Goal: Find specific page/section: Find specific page/section

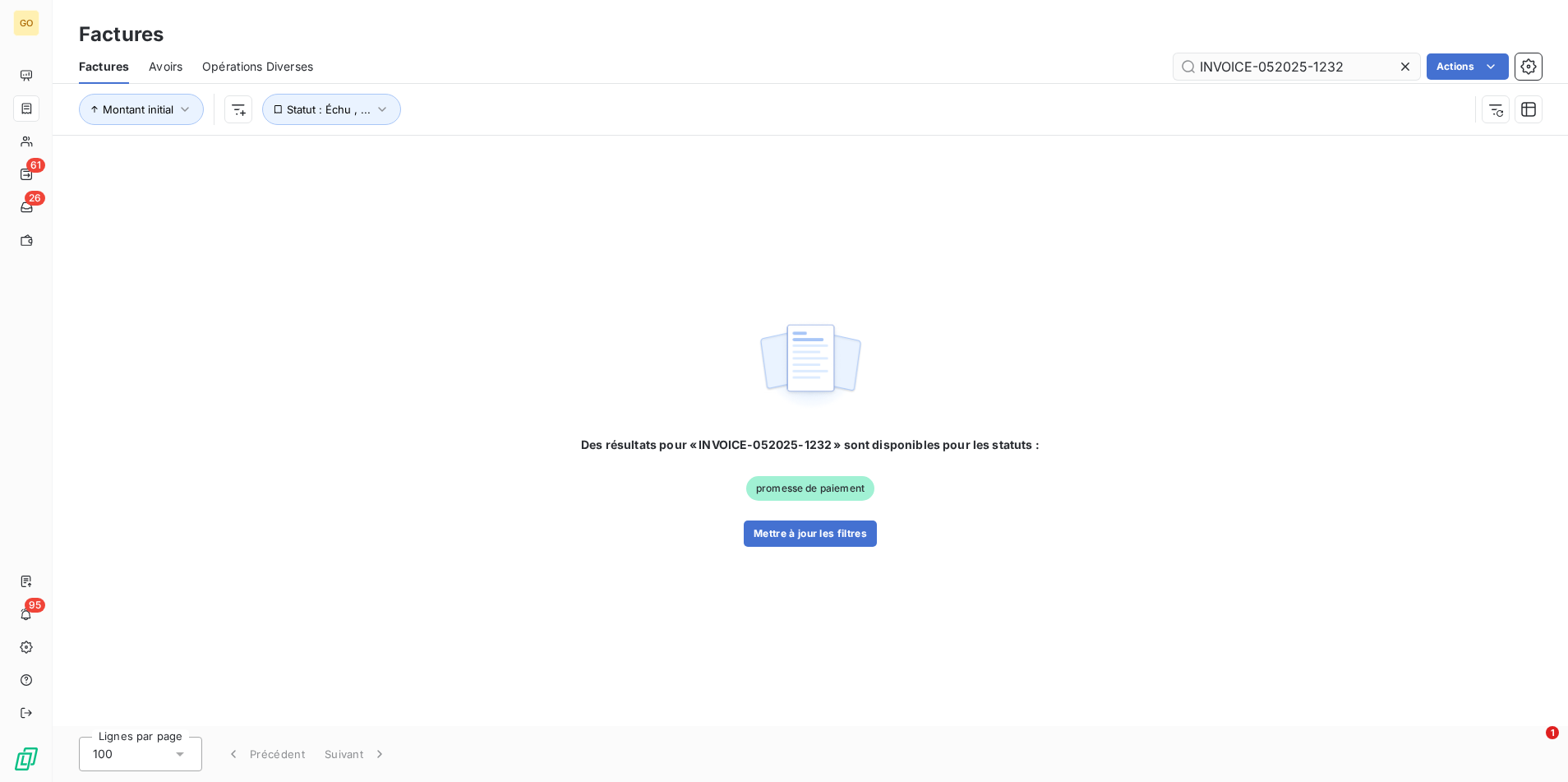
click at [1257, 67] on input "INVOICE-052025-1232" at bounding box center [1297, 67] width 246 height 26
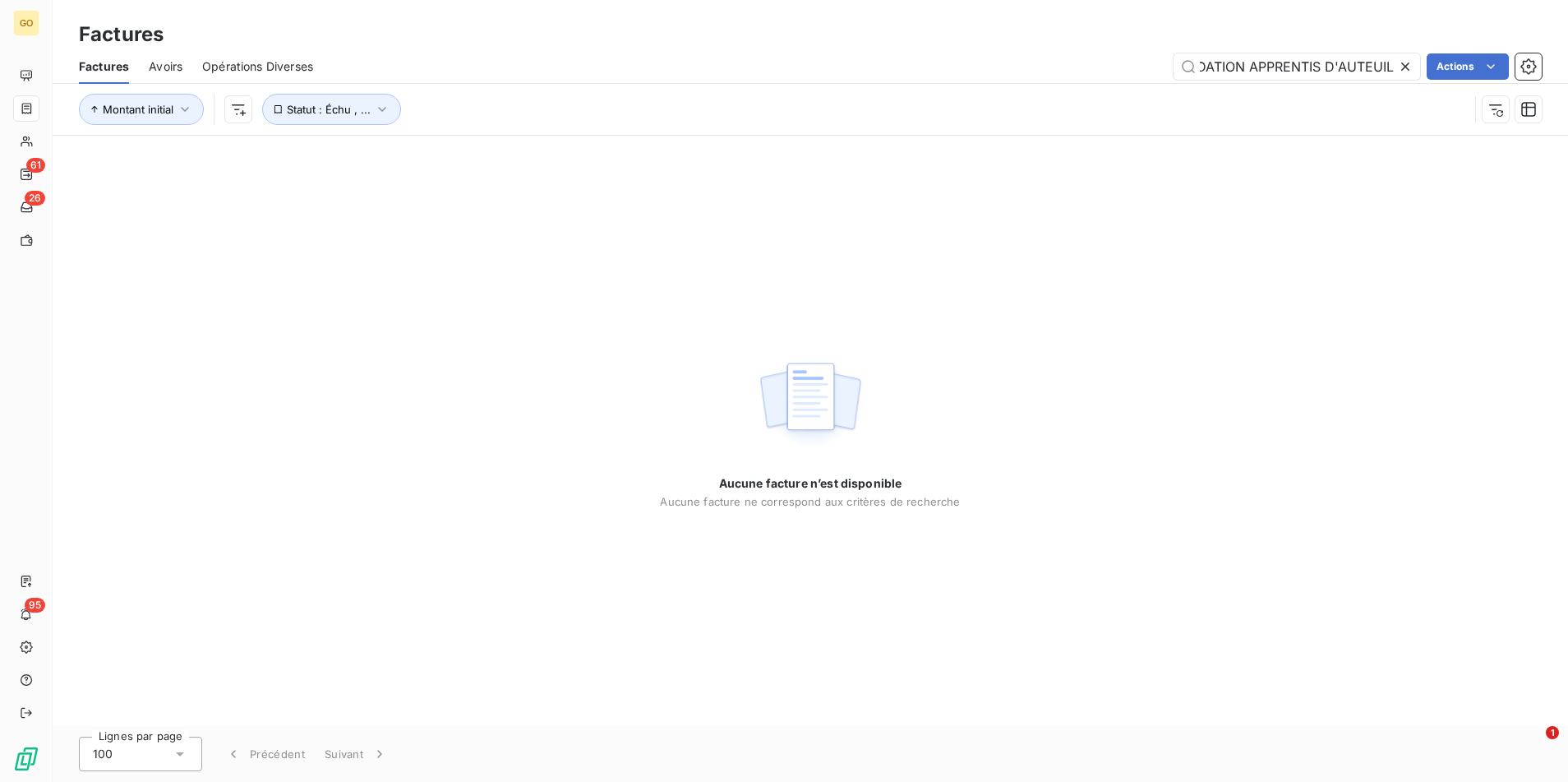
scroll to position [0, 31]
type input "FONDATION APPRENTIS D'AUTEUIL"
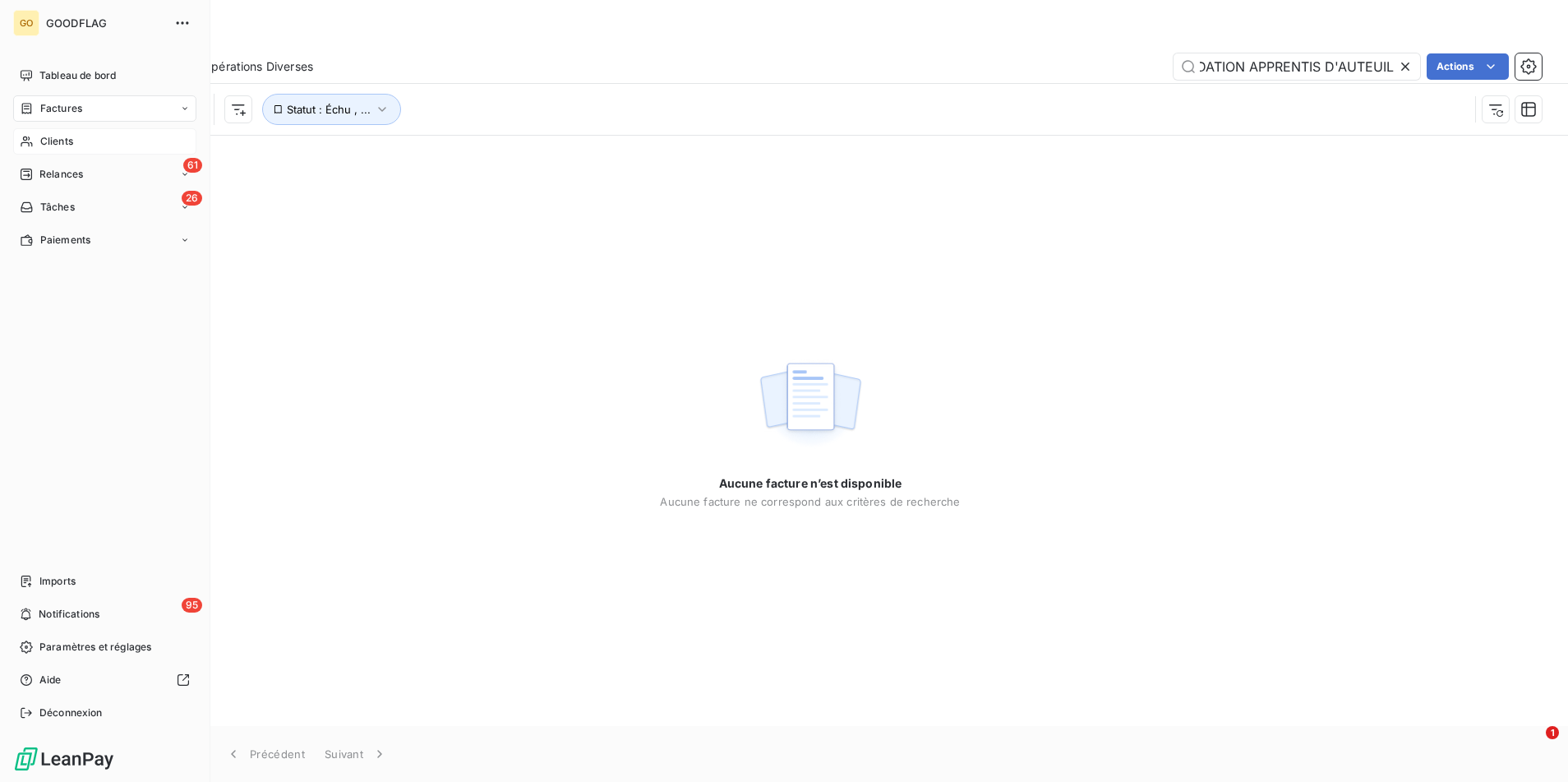
click at [56, 141] on span "Clients" at bounding box center [56, 141] width 33 height 15
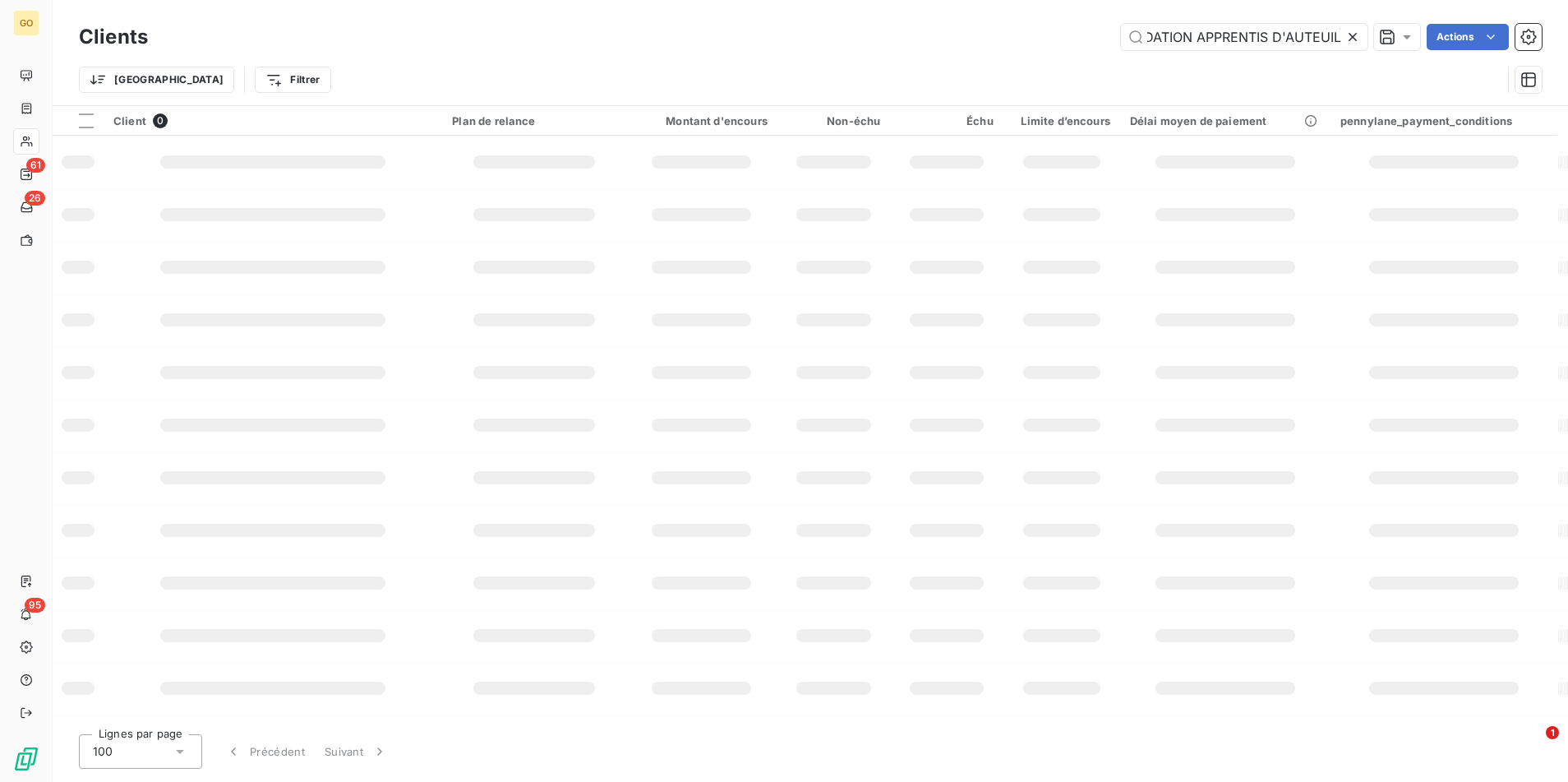
scroll to position [0, 31]
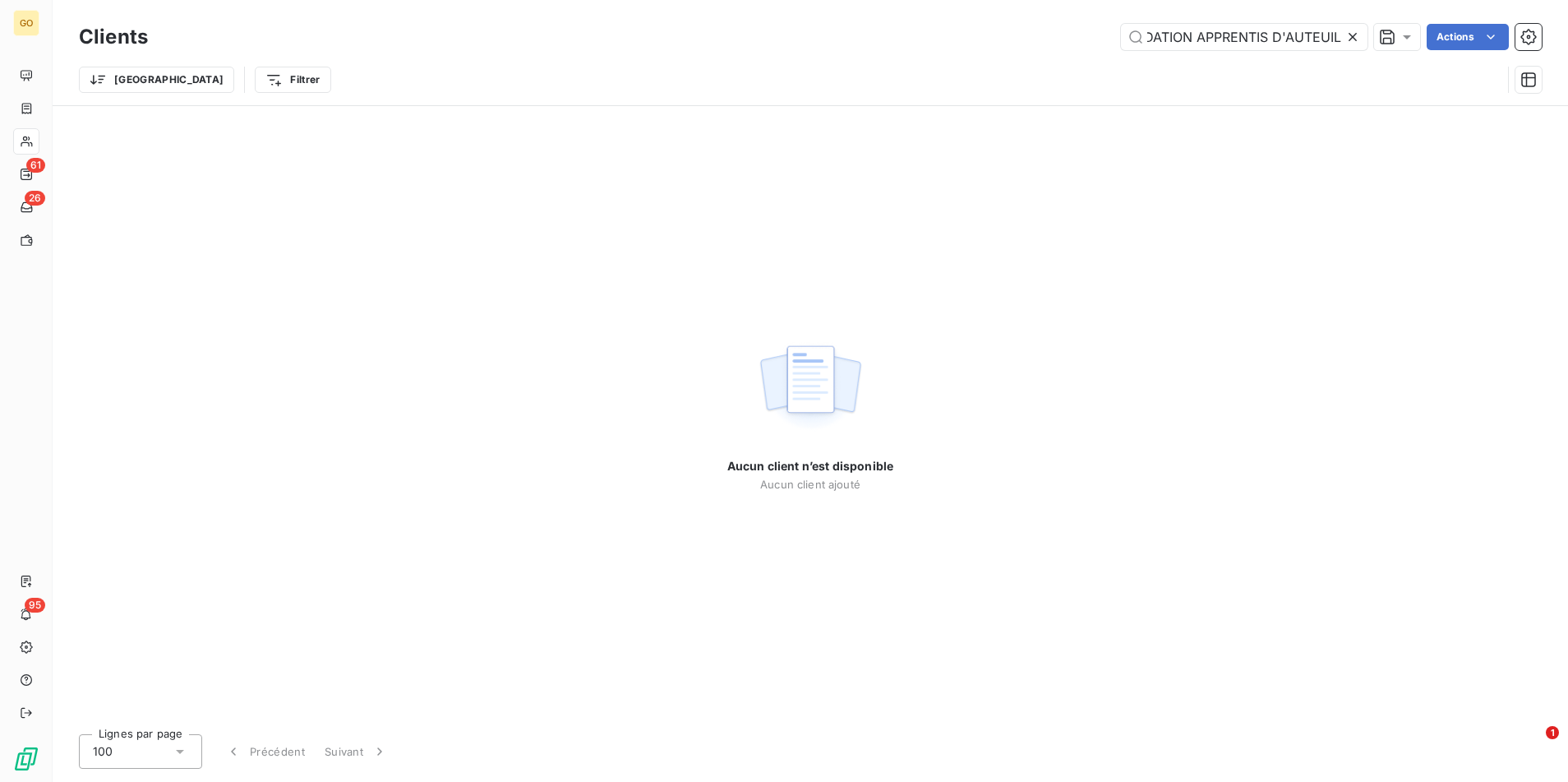
type input "FONDATION APPRENTIS D'AUTEUIL"
click at [1350, 41] on icon at bounding box center [1353, 36] width 16 height 16
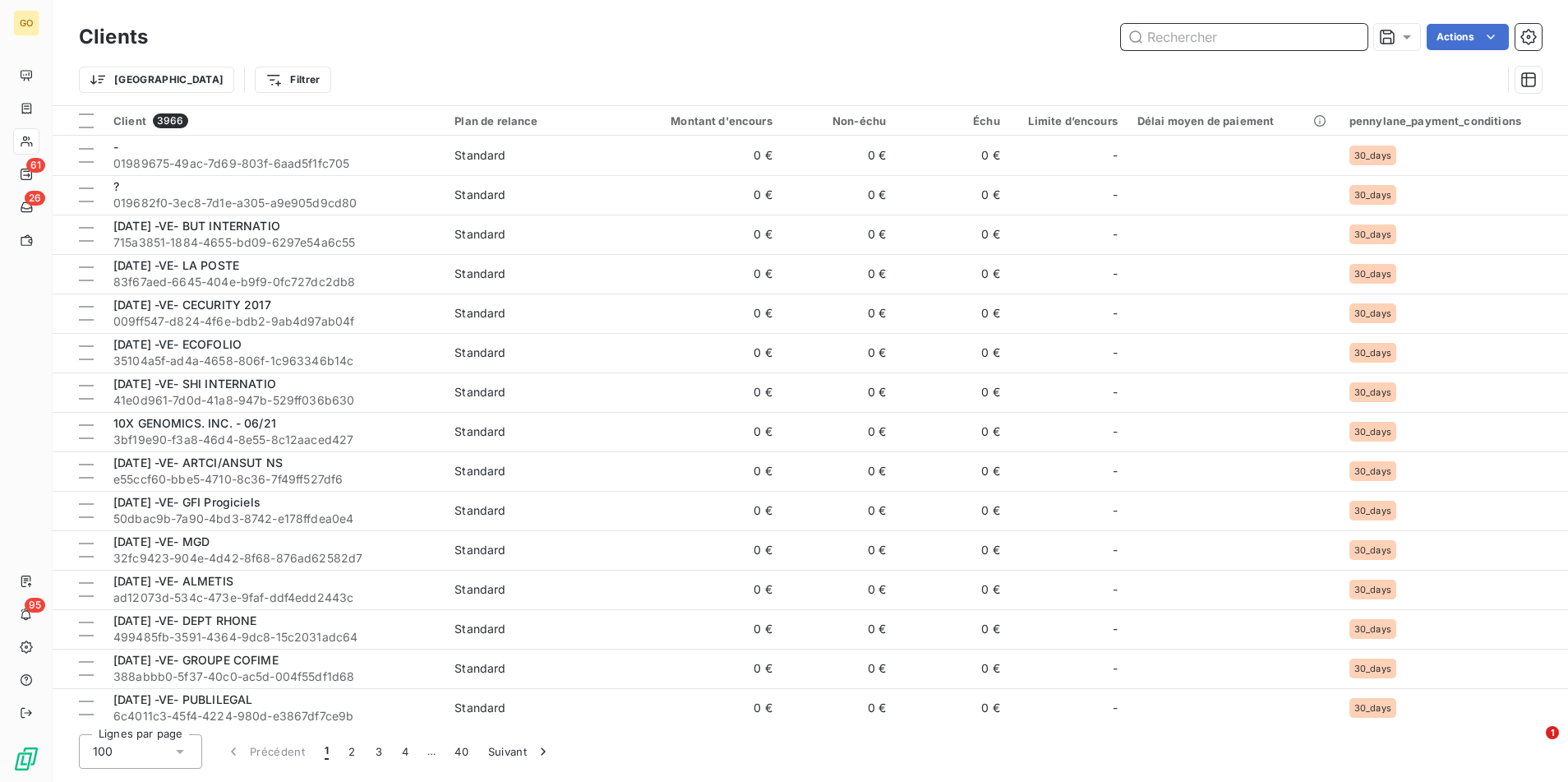
click at [1185, 37] on input "text" at bounding box center [1244, 36] width 246 height 26
paste input "FONDATION APPRENTIS D'AUTEUIL"
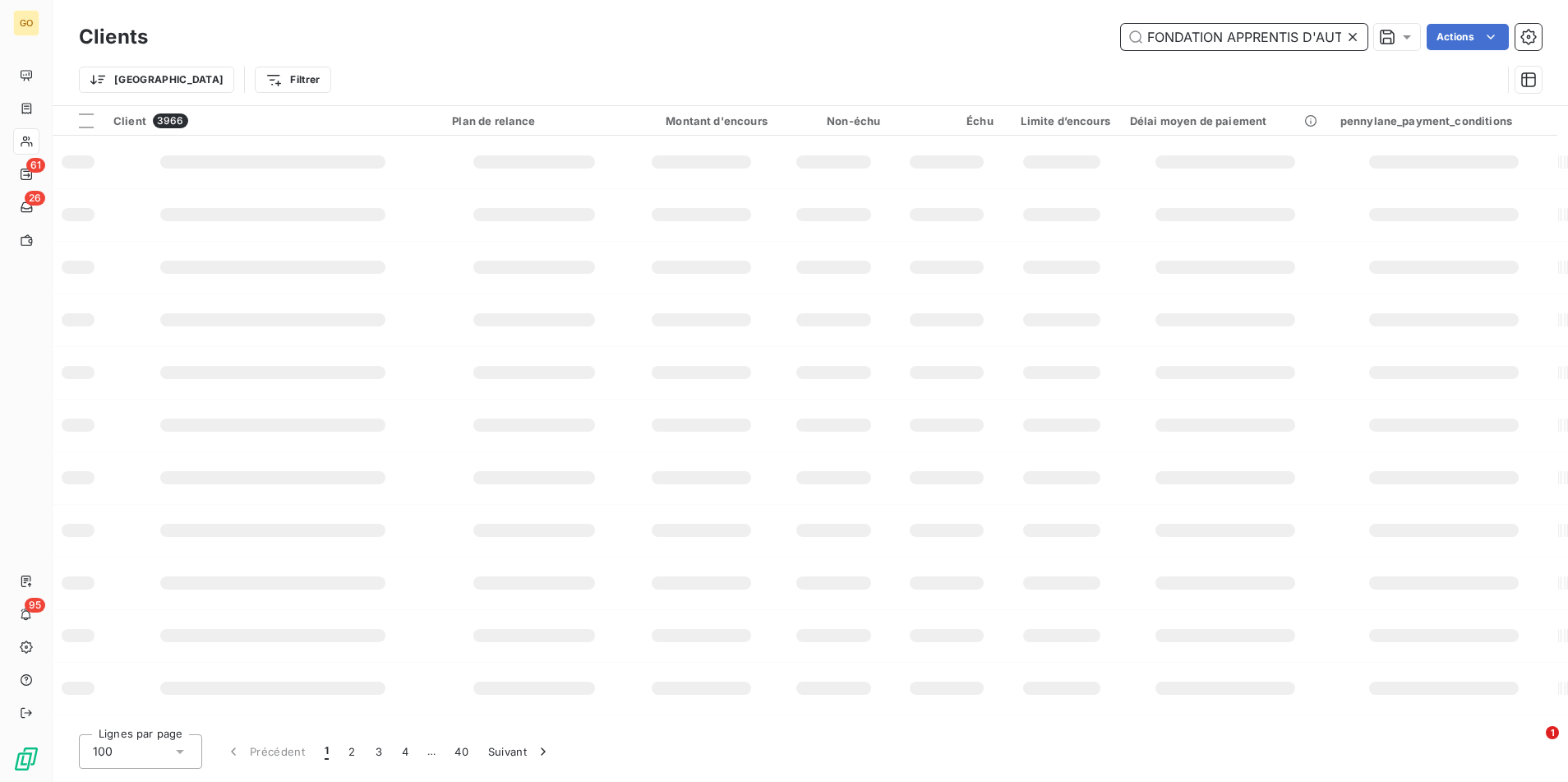
scroll to position [0, 31]
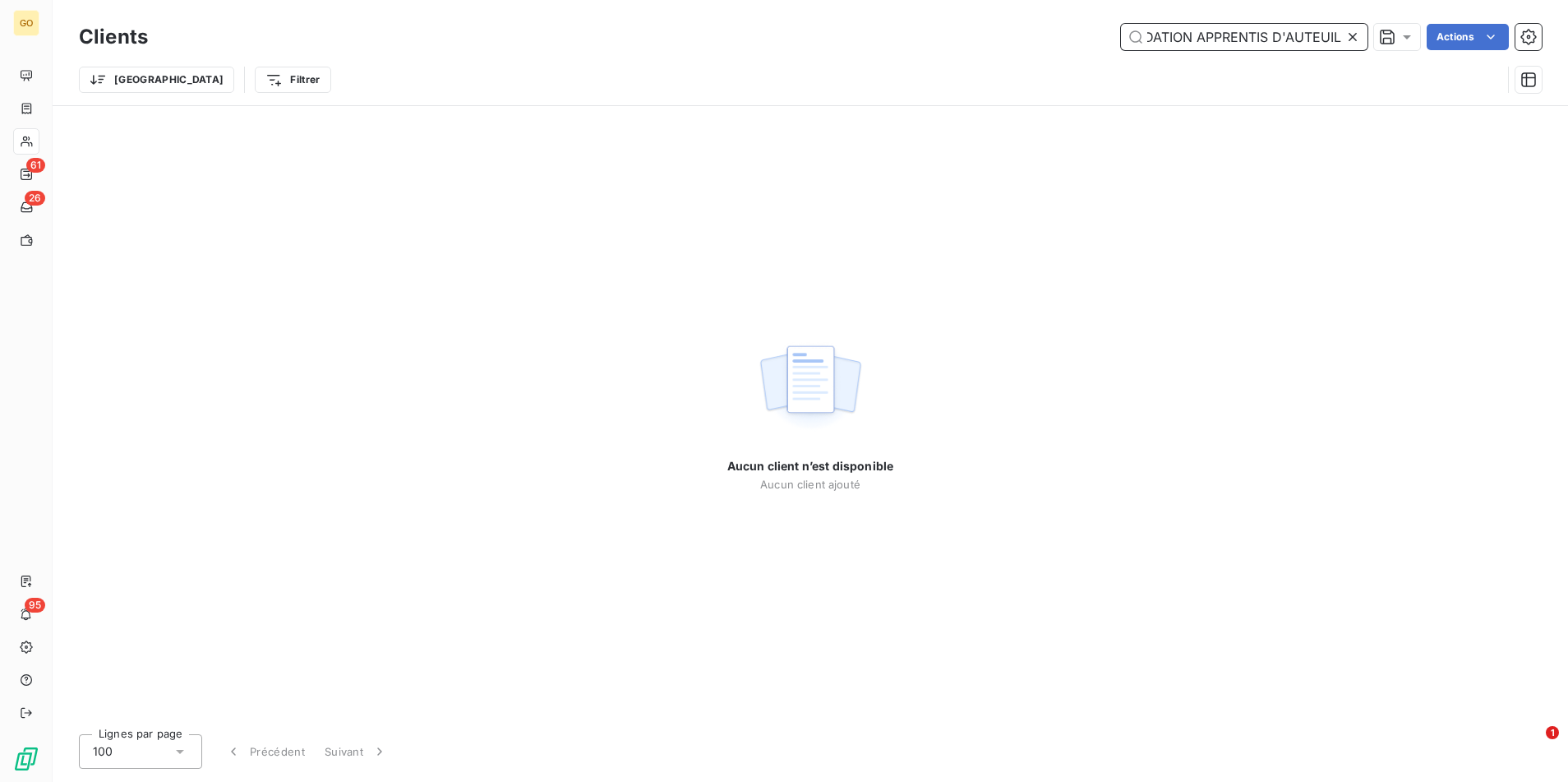
type input "FONDATION APPRENTIS D'AUTEUIL"
click at [1348, 39] on icon at bounding box center [1353, 36] width 16 height 16
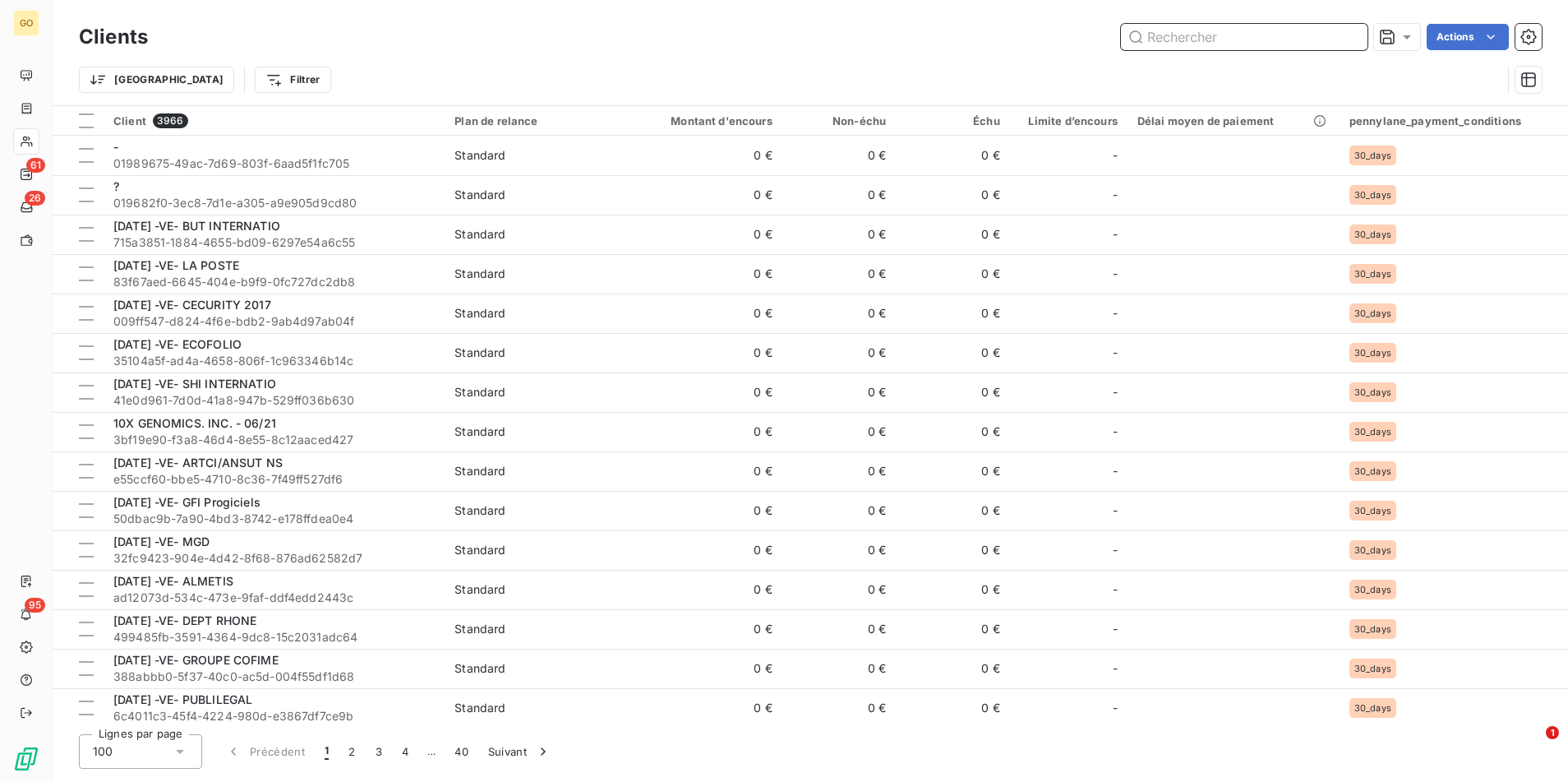
click at [1173, 34] on input "text" at bounding box center [1244, 36] width 246 height 26
paste input "INVOICE-102025-2086"
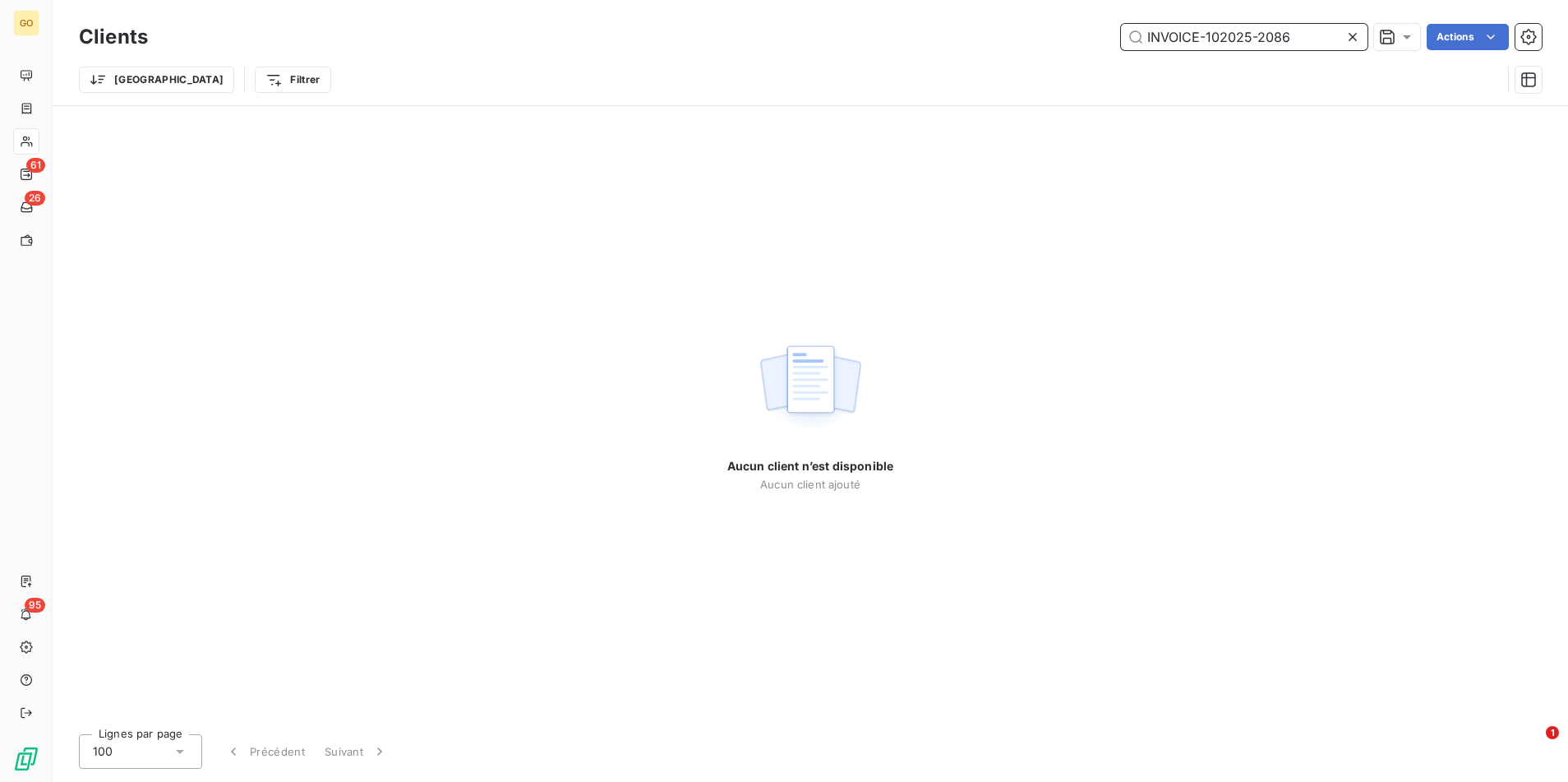
type input "INVOICE-102025-2086"
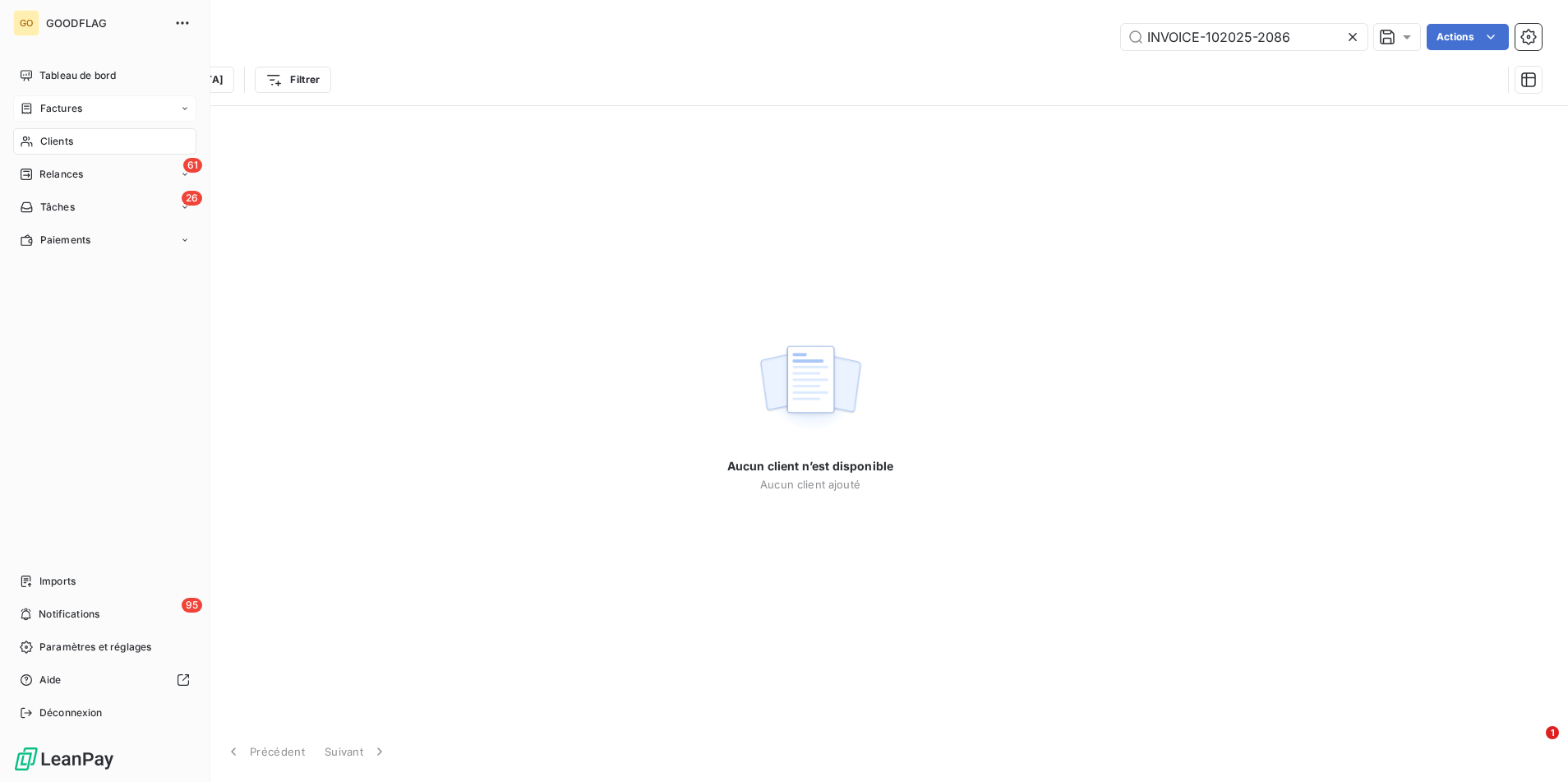
click at [78, 112] on span "Factures" at bounding box center [61, 108] width 42 height 15
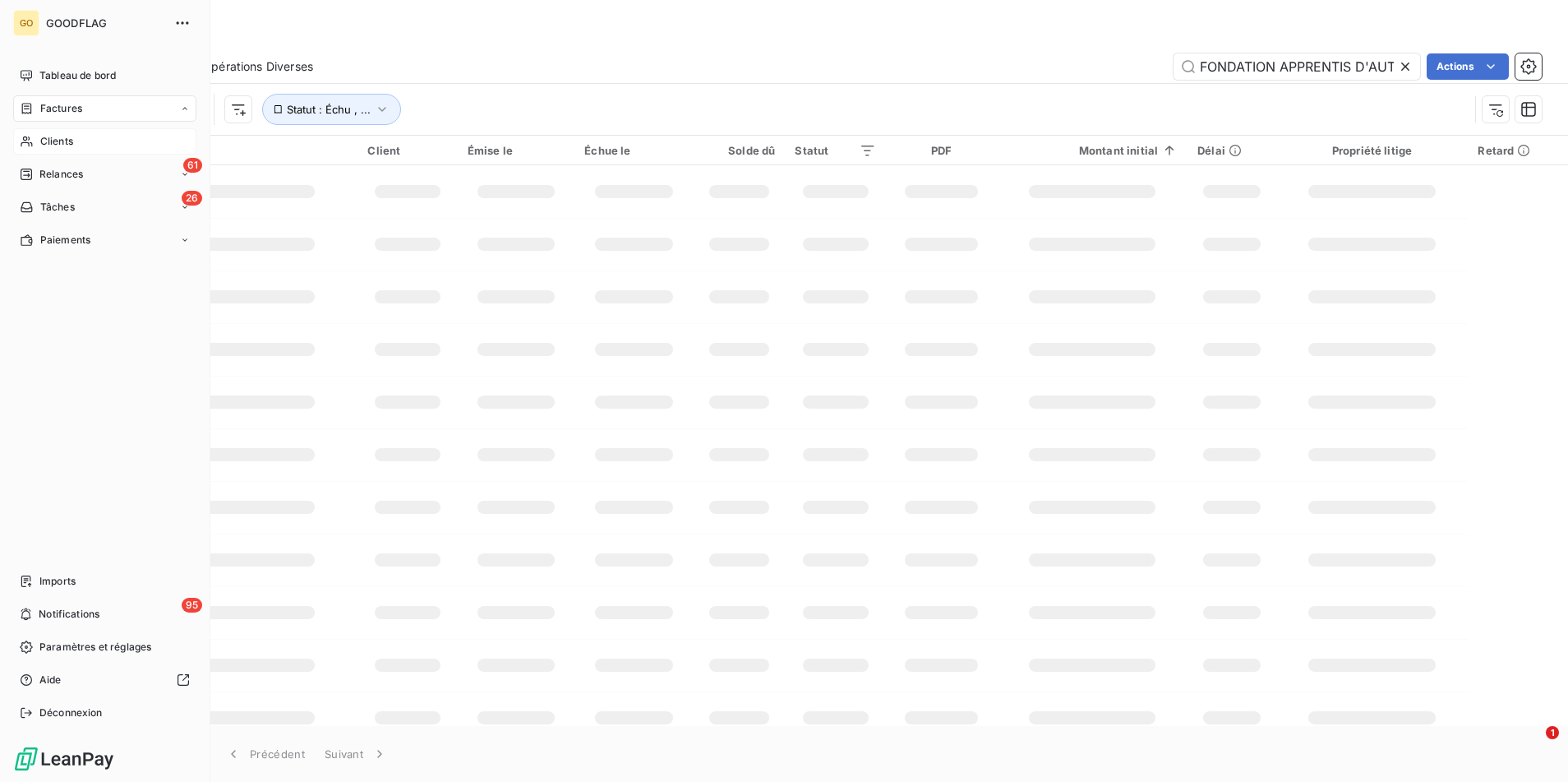
scroll to position [0, 31]
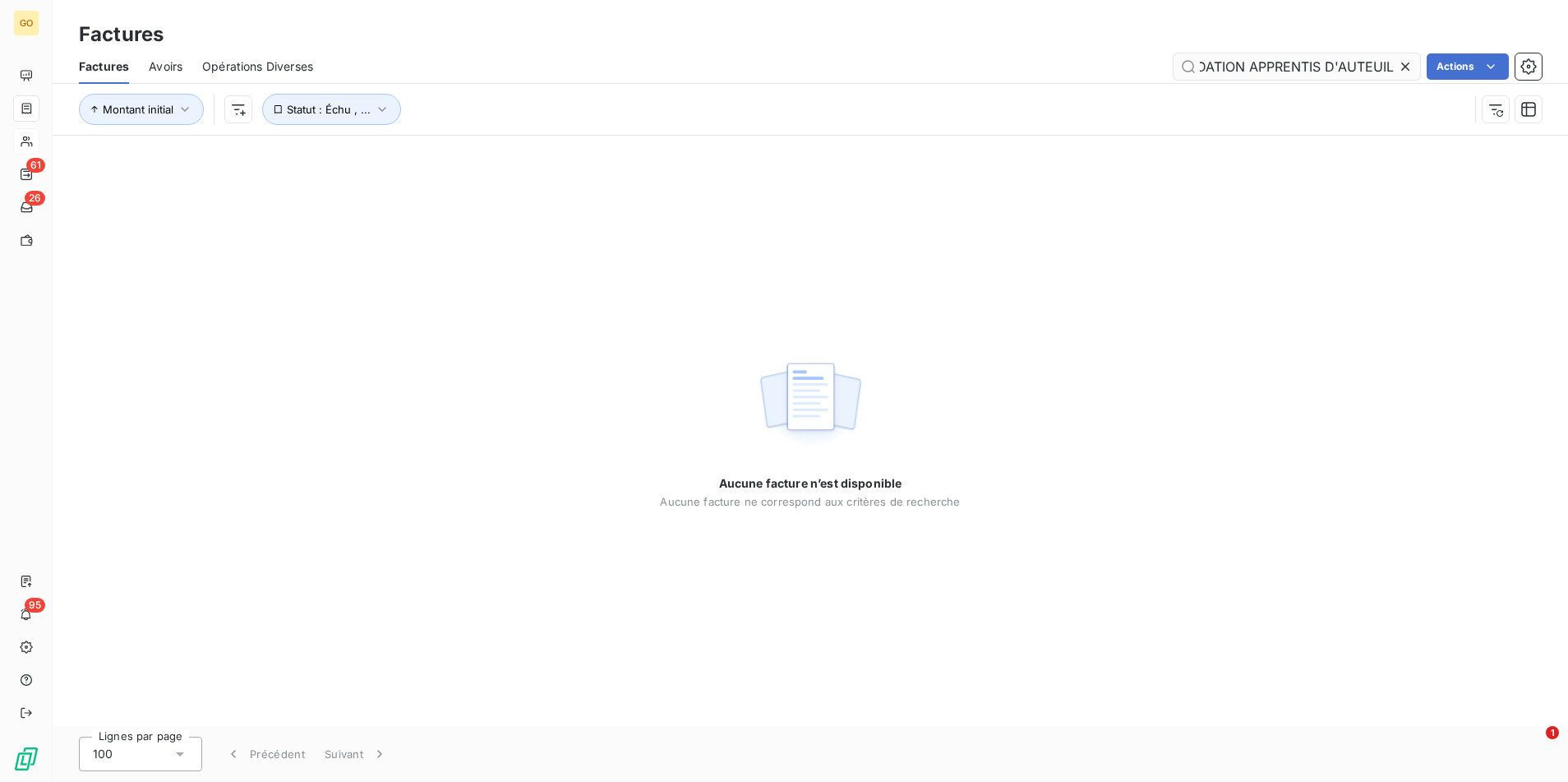
click at [1256, 63] on input "FONDATION APPRENTIS D'AUTEUIL" at bounding box center [1297, 67] width 246 height 26
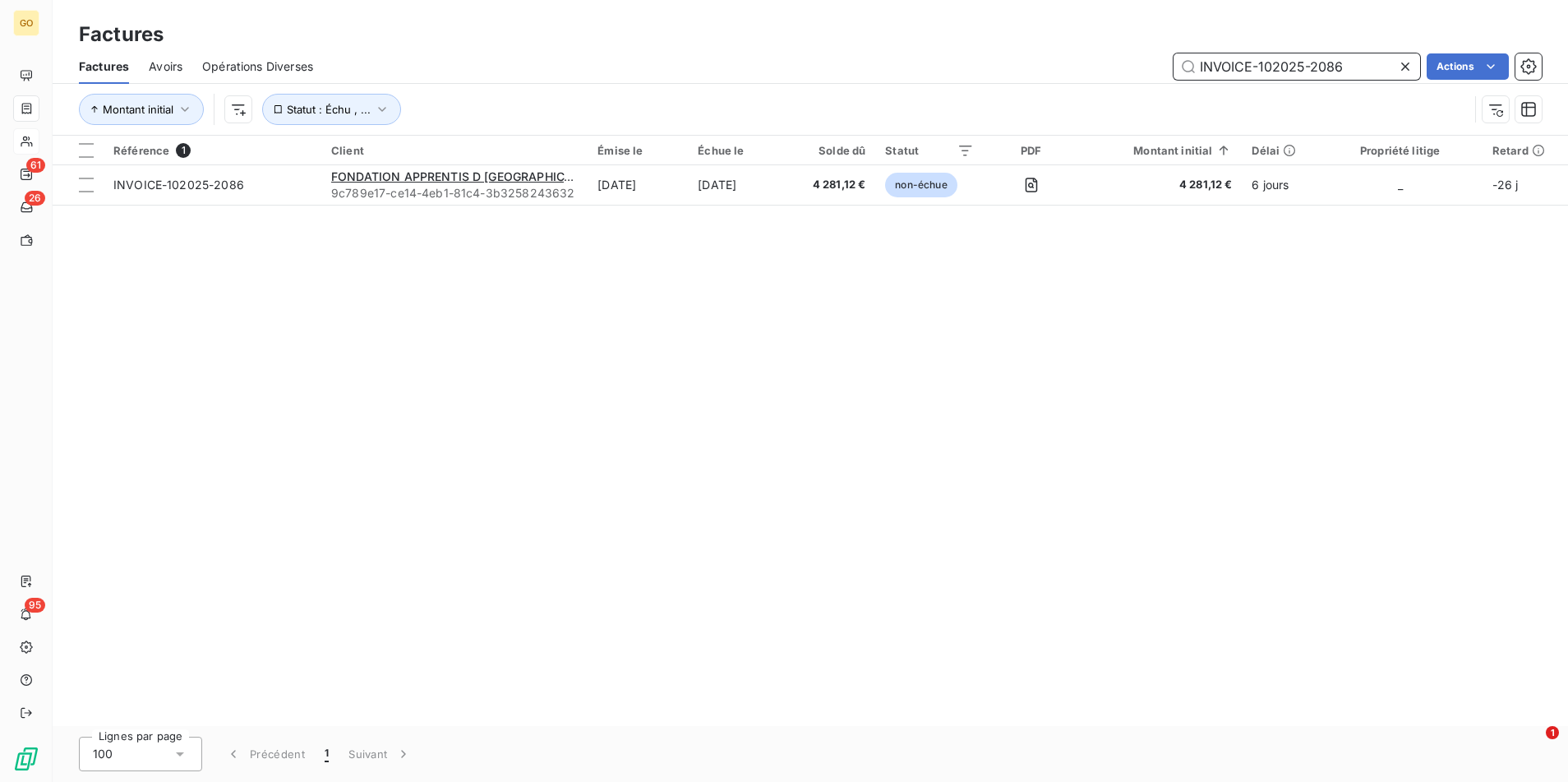
click at [1239, 62] on input "INVOICE-102025-2086" at bounding box center [1297, 67] width 246 height 26
paste input "072025-1561"
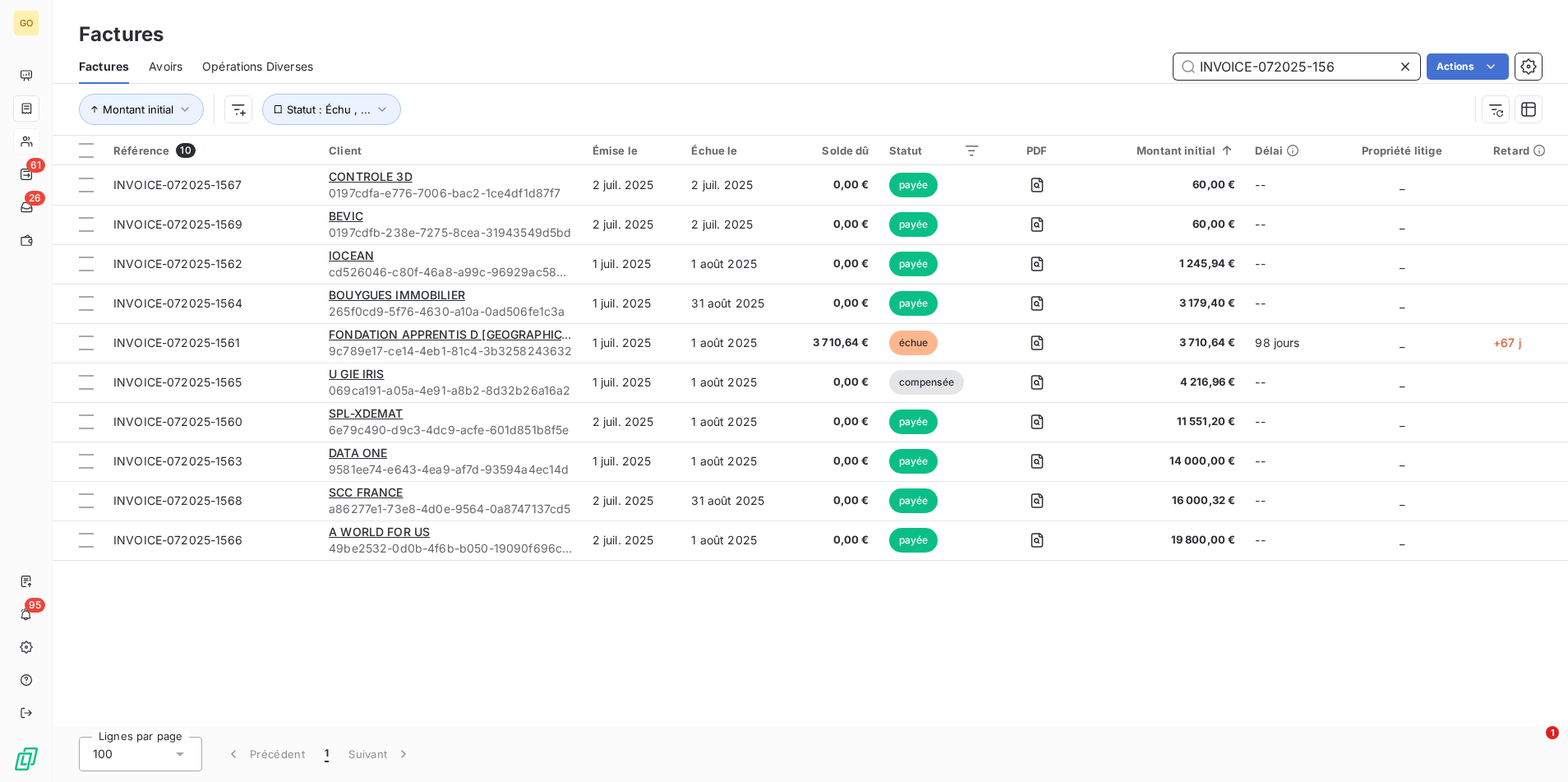
type input "INVOICE-072025-156"
click at [1406, 67] on icon at bounding box center [1405, 66] width 8 height 8
